Goal: Task Accomplishment & Management: Manage account settings

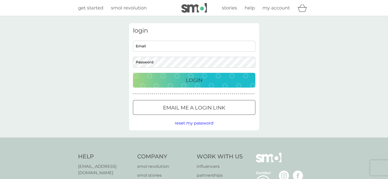
click at [147, 44] on input "Email" at bounding box center [194, 46] width 122 height 11
click at [147, 46] on input "Email" at bounding box center [194, 46] width 122 height 11
type input "lesleyramplin1@gmail.com"
click at [192, 78] on p "Login" at bounding box center [194, 80] width 17 height 8
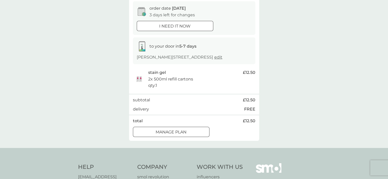
scroll to position [56, 0]
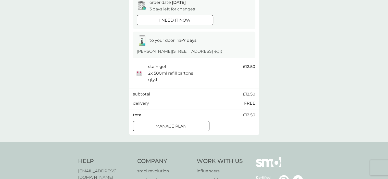
click at [165, 126] on div at bounding box center [165, 126] width 1 height 1
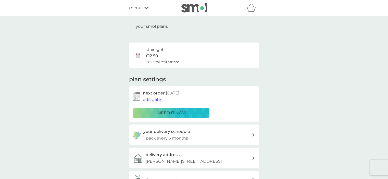
click at [150, 99] on span "edit date" at bounding box center [152, 99] width 18 height 5
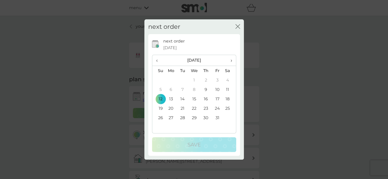
click at [231, 61] on span "›" at bounding box center [229, 60] width 5 height 11
click at [159, 117] on td "23" at bounding box center [158, 117] width 13 height 9
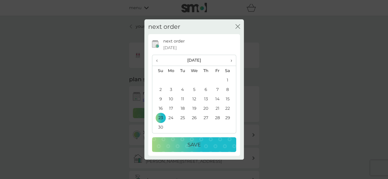
click at [193, 146] on p "Save" at bounding box center [194, 145] width 13 height 8
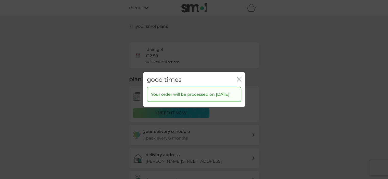
click at [239, 77] on icon "close" at bounding box center [239, 79] width 5 height 5
